Goal: Communication & Community: Answer question/provide support

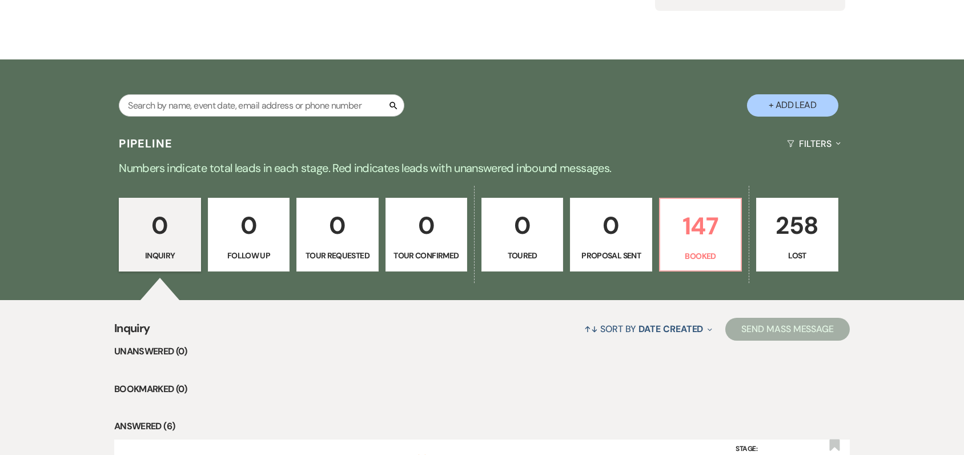
scroll to position [171, 0]
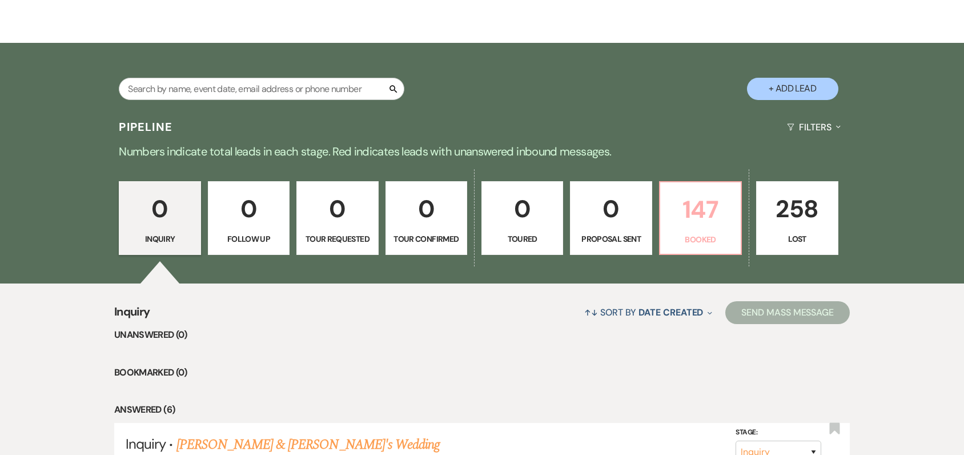
click at [688, 220] on p "147" at bounding box center [700, 209] width 67 height 38
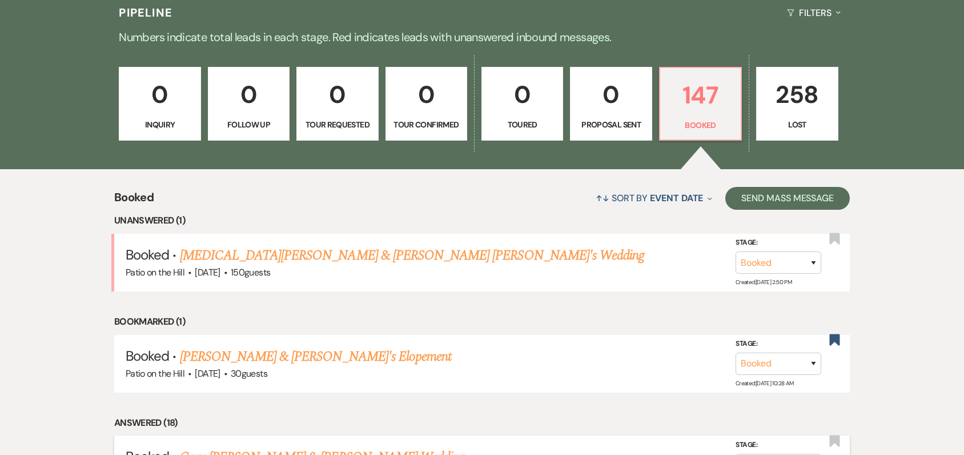
scroll to position [457, 0]
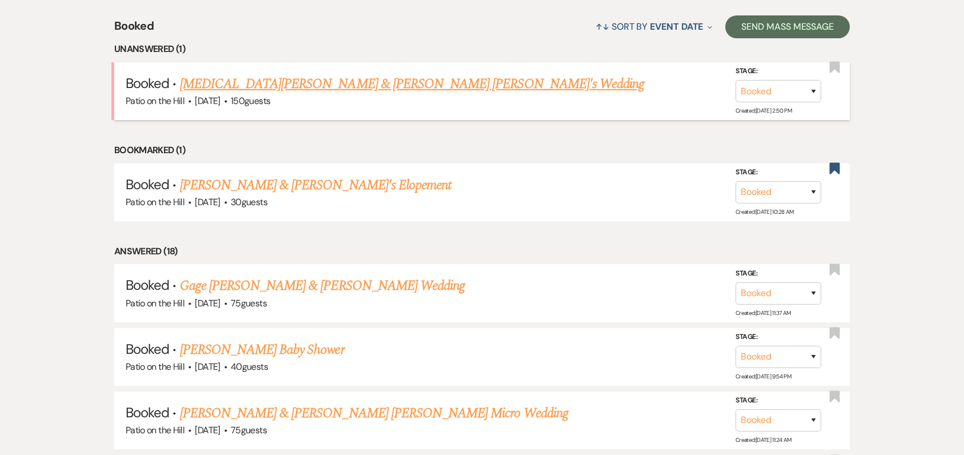
click at [242, 89] on link "[MEDICAL_DATA][PERSON_NAME] & [PERSON_NAME] [PERSON_NAME]'s Wedding" at bounding box center [412, 84] width 465 height 21
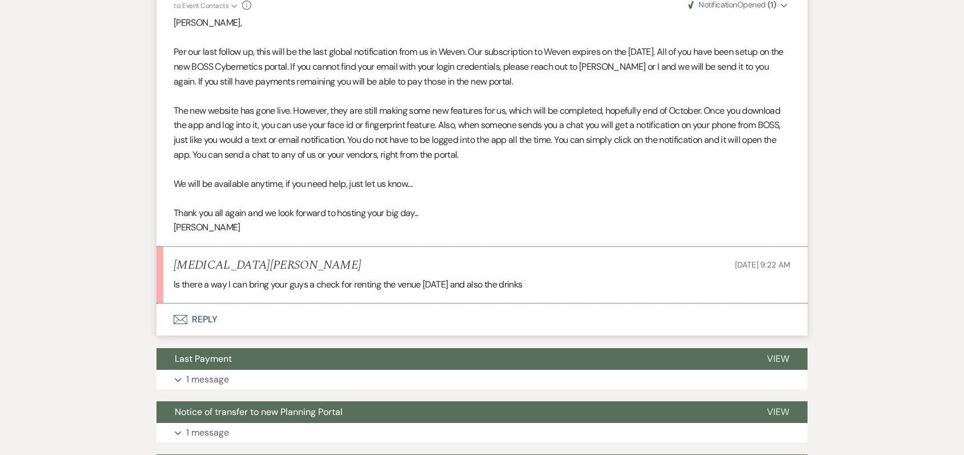
scroll to position [457, 0]
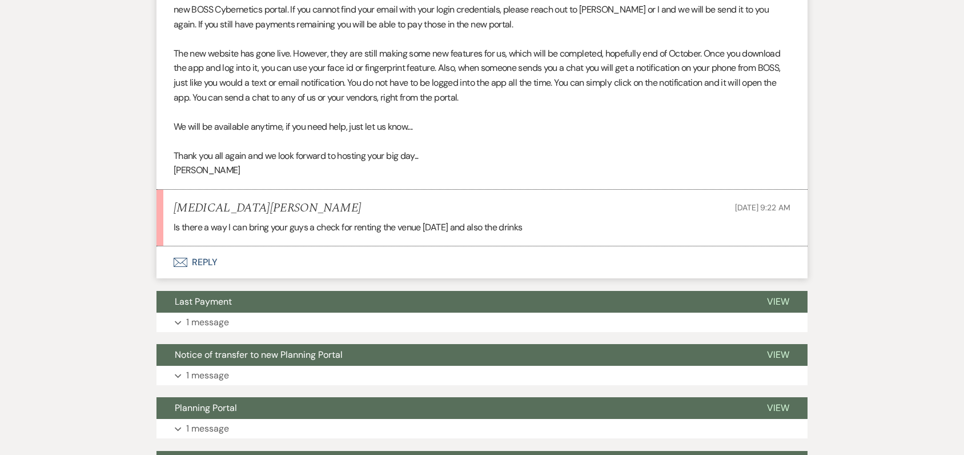
click at [211, 246] on button "Envelope Reply" at bounding box center [482, 262] width 651 height 32
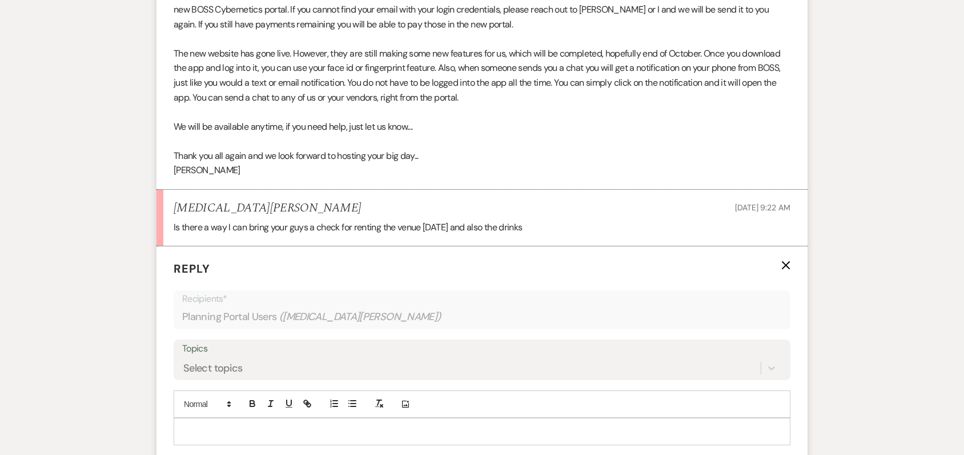
scroll to position [567, 0]
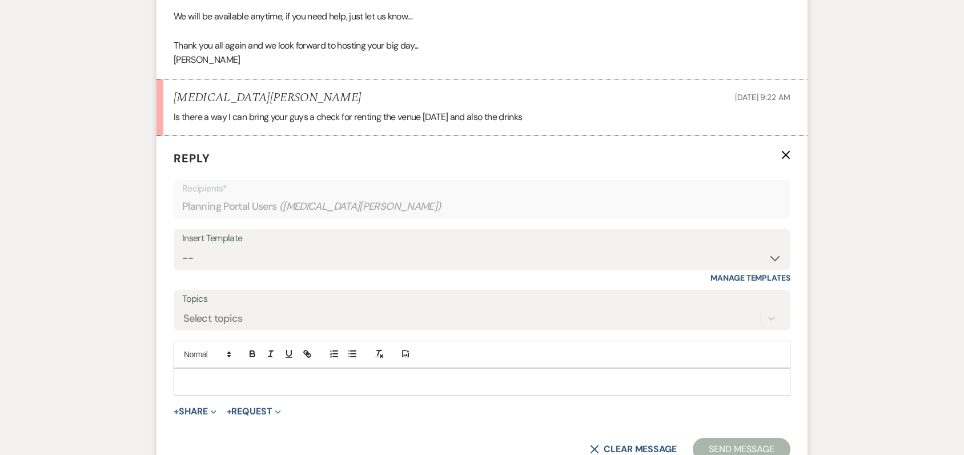
click at [194, 438] on div "X Clear message Send Message" at bounding box center [482, 449] width 617 height 23
click at [236, 408] on form "Reply X Recipients* Planning Portal Users ( [MEDICAL_DATA][PERSON_NAME] ) Inser…" at bounding box center [482, 305] width 651 height 338
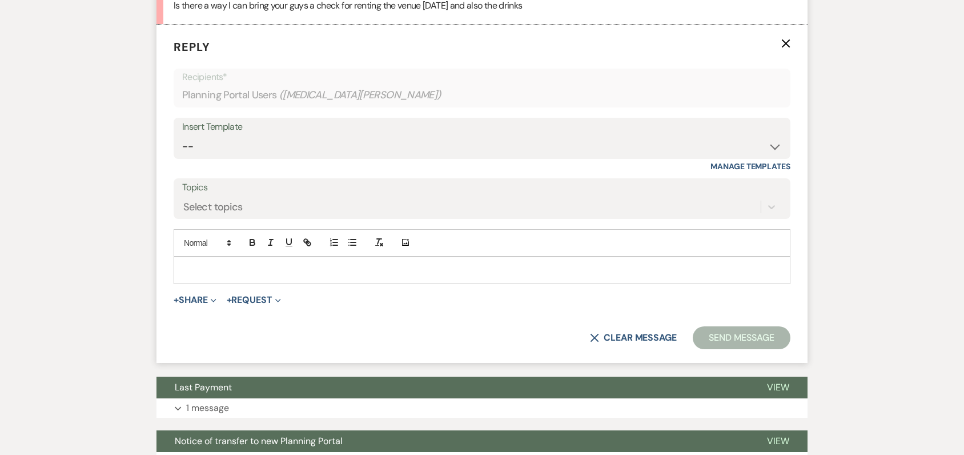
scroll to position [681, 0]
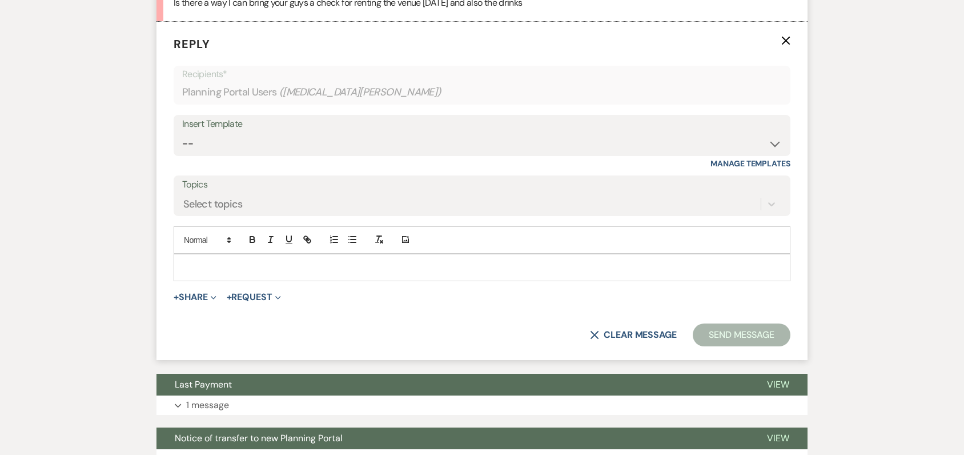
click at [226, 261] on p at bounding box center [482, 267] width 599 height 13
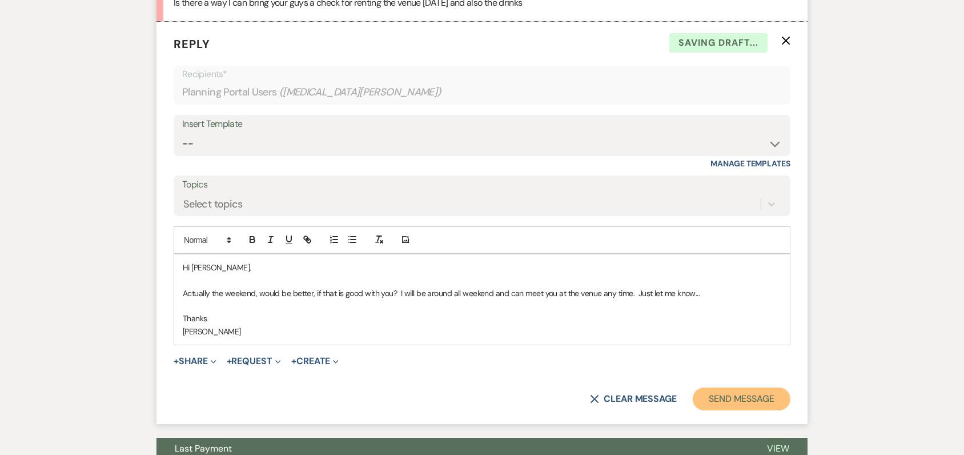
click at [733, 387] on button "Send Message" at bounding box center [742, 398] width 98 height 23
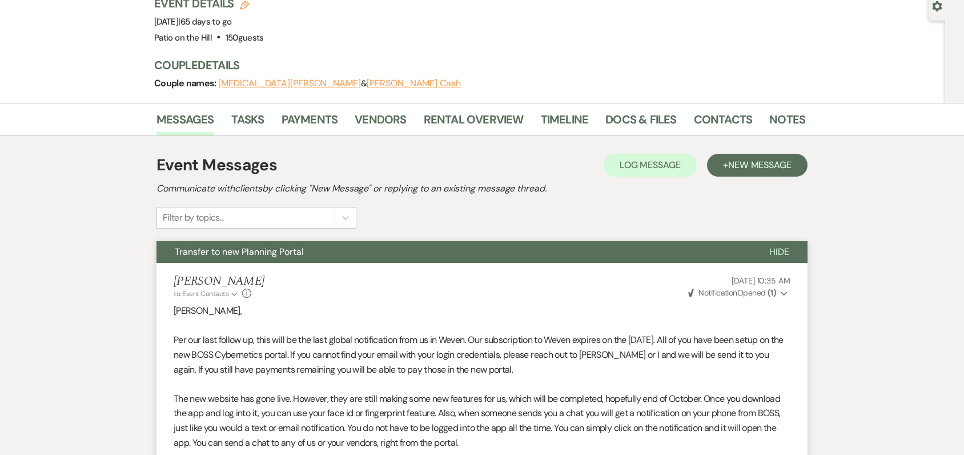
scroll to position [12, 0]
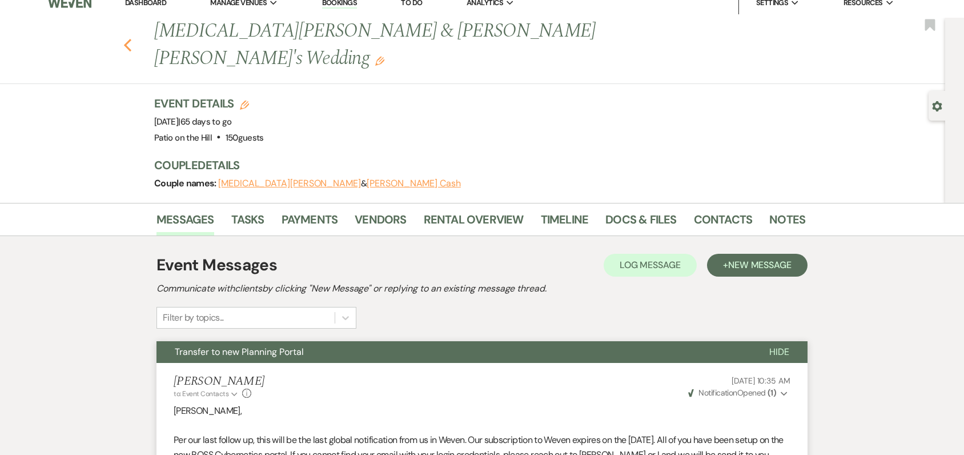
click at [132, 38] on icon "Previous" at bounding box center [127, 45] width 9 height 14
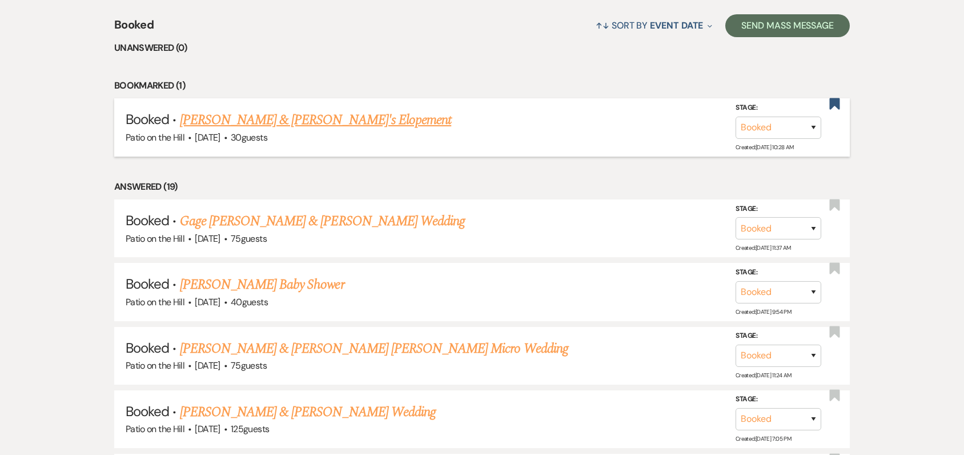
scroll to position [456, 0]
